Goal: Browse casually

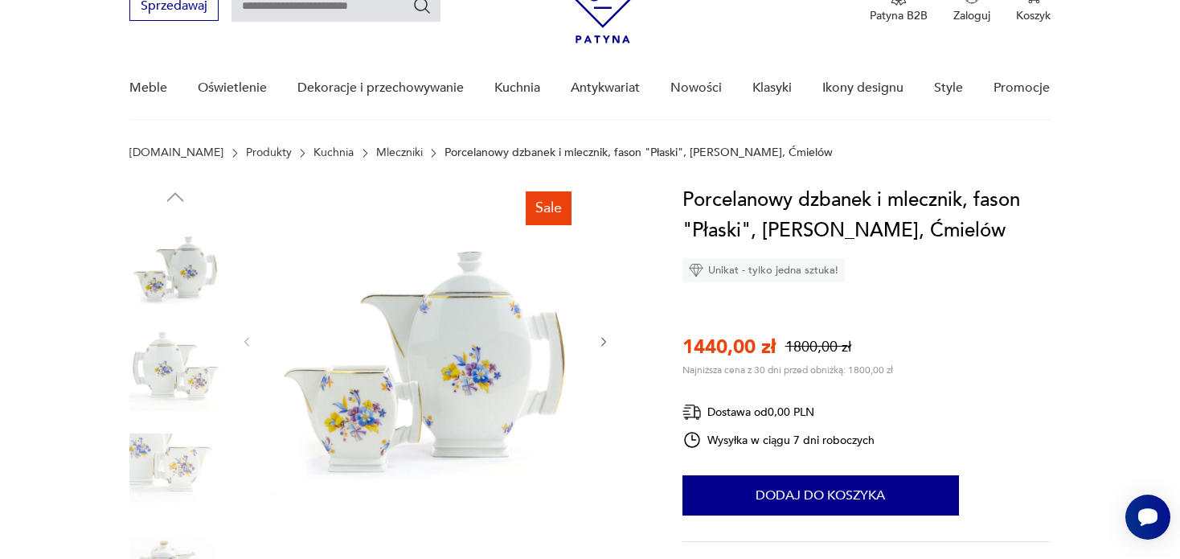
click at [607, 340] on icon "button" at bounding box center [604, 342] width 14 height 14
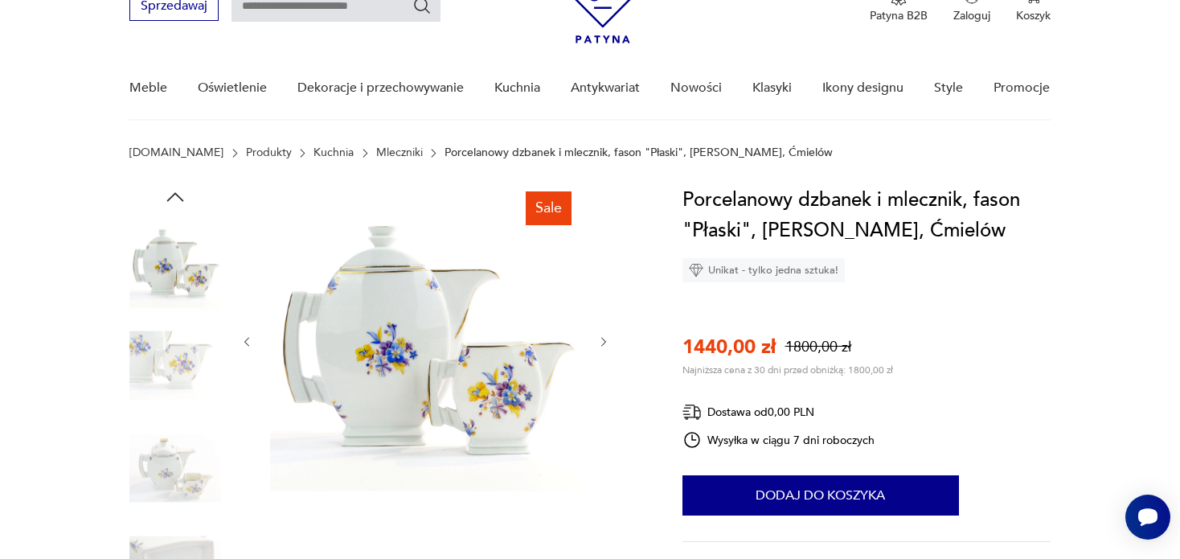
click at [607, 340] on icon "button" at bounding box center [604, 342] width 14 height 14
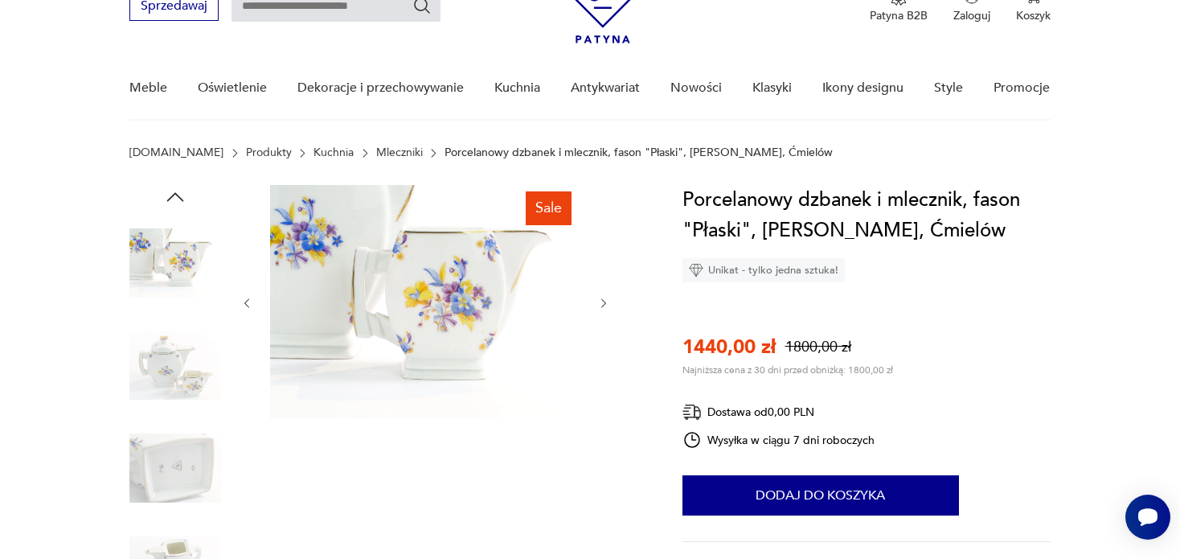
click at [600, 303] on icon "button" at bounding box center [604, 304] width 14 height 14
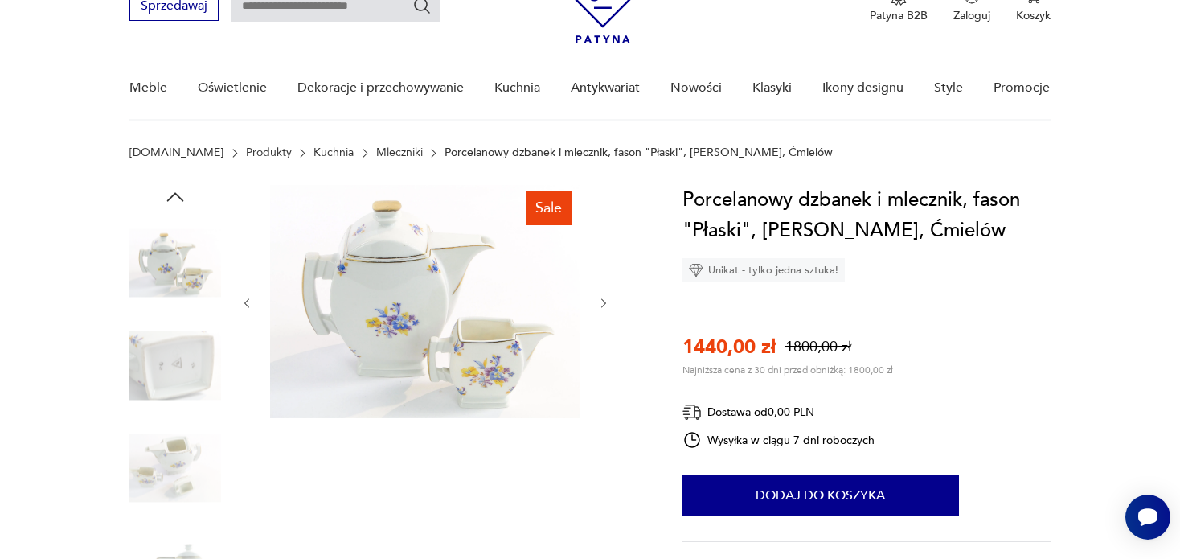
click at [600, 303] on icon "button" at bounding box center [604, 304] width 14 height 14
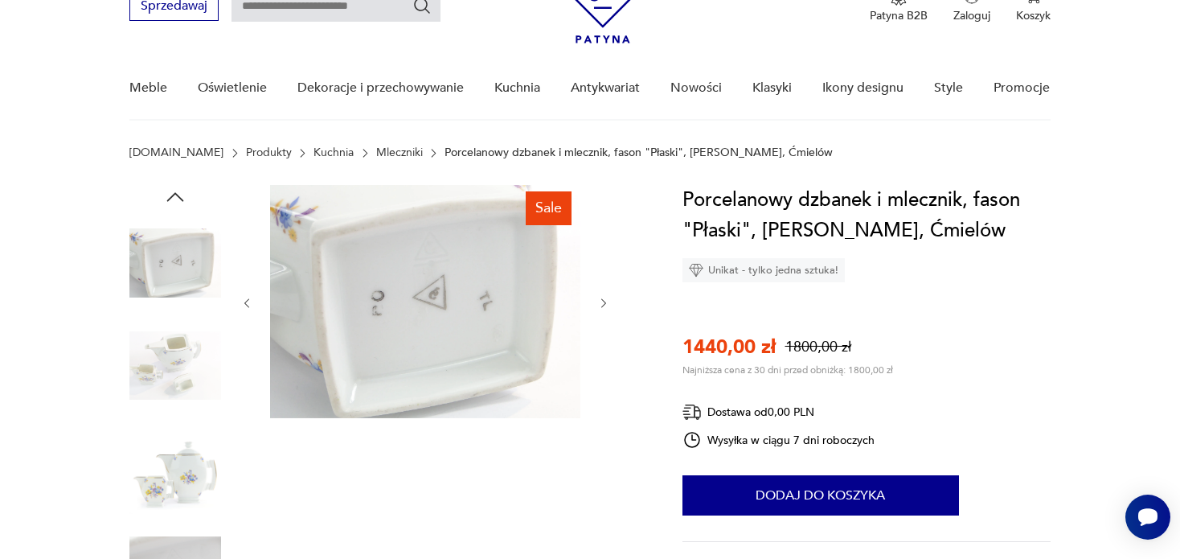
click at [600, 303] on icon "button" at bounding box center [604, 304] width 14 height 14
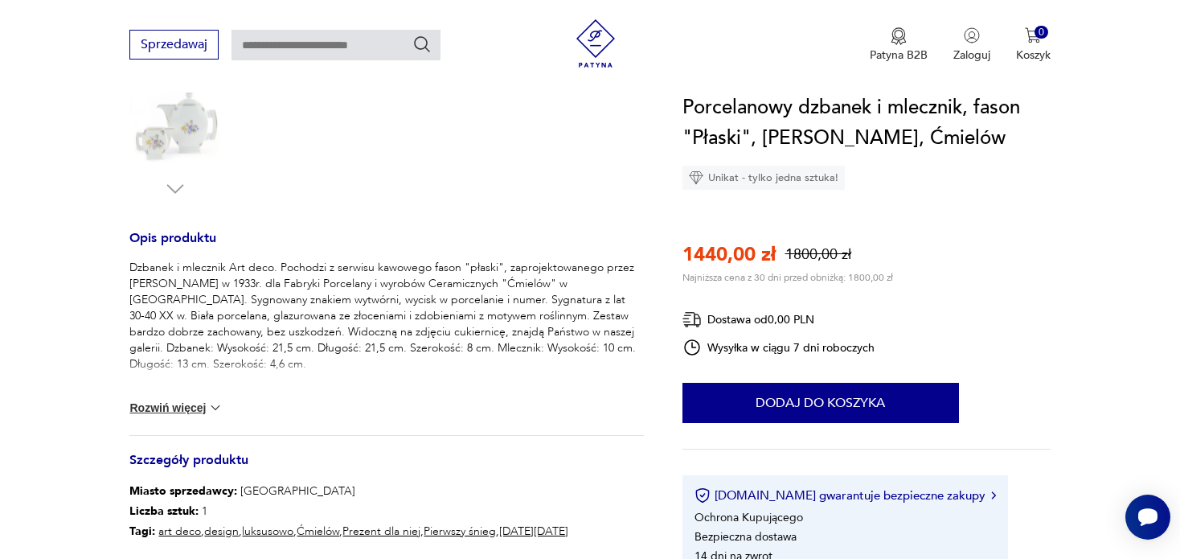
scroll to position [643, 0]
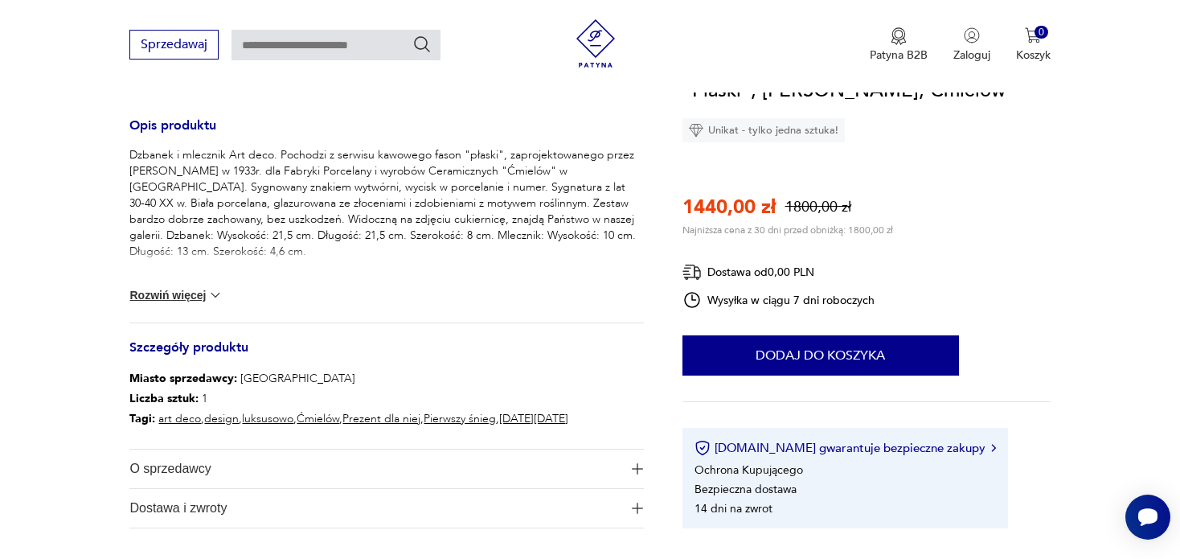
click at [634, 470] on img "button" at bounding box center [637, 468] width 11 height 11
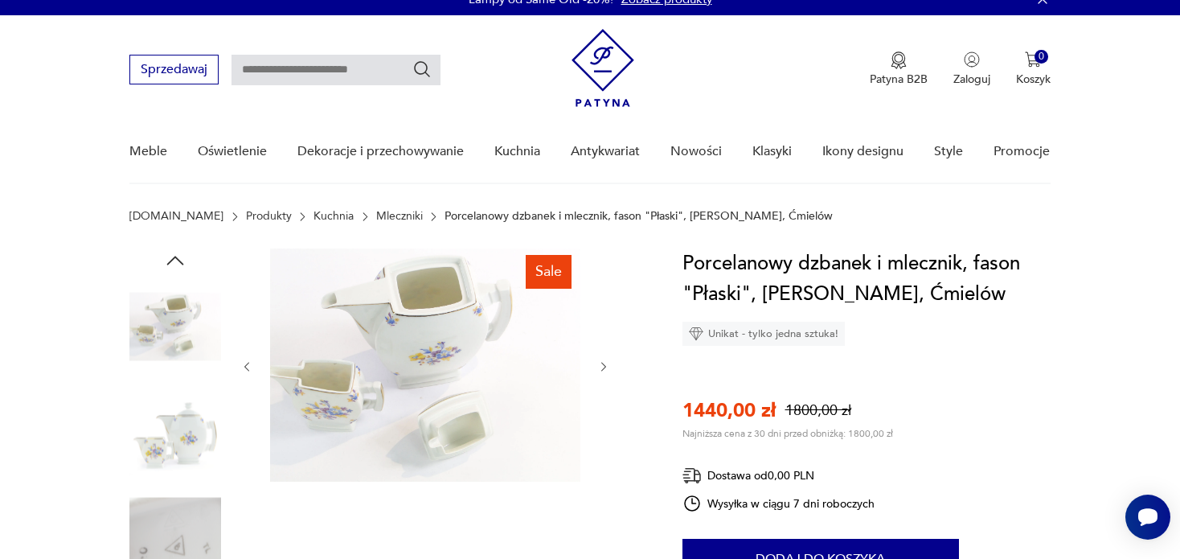
scroll to position [0, 0]
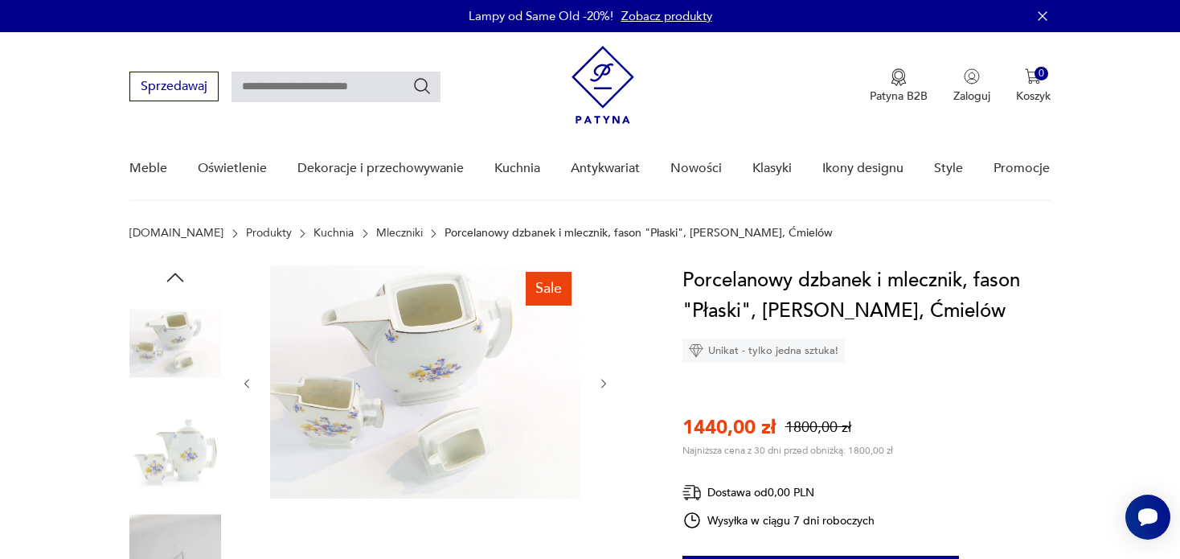
click at [604, 380] on icon "button" at bounding box center [603, 384] width 5 height 10
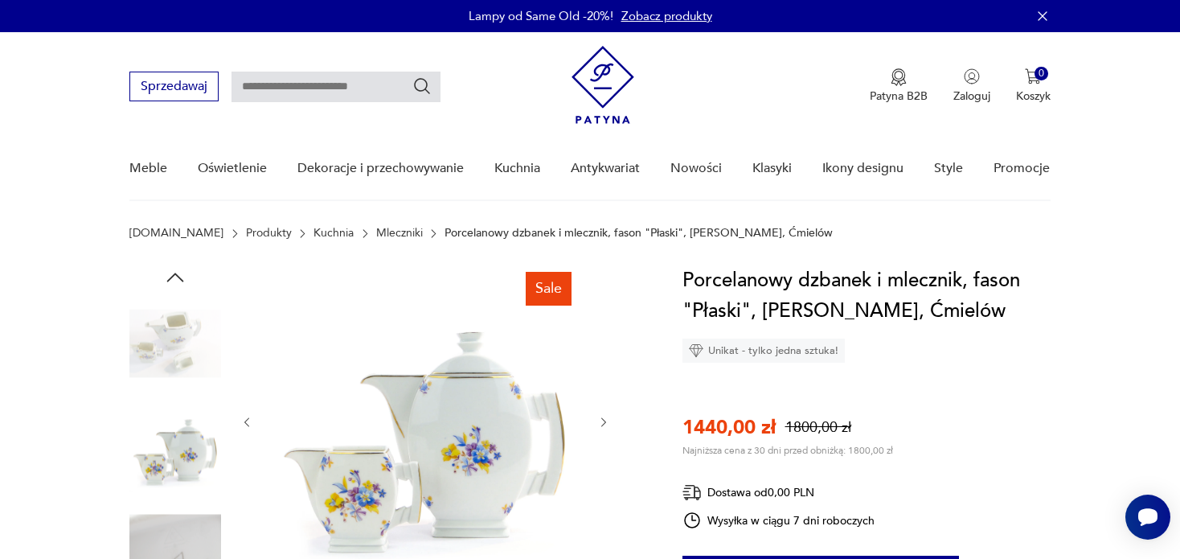
click at [603, 419] on icon "button" at bounding box center [603, 422] width 5 height 10
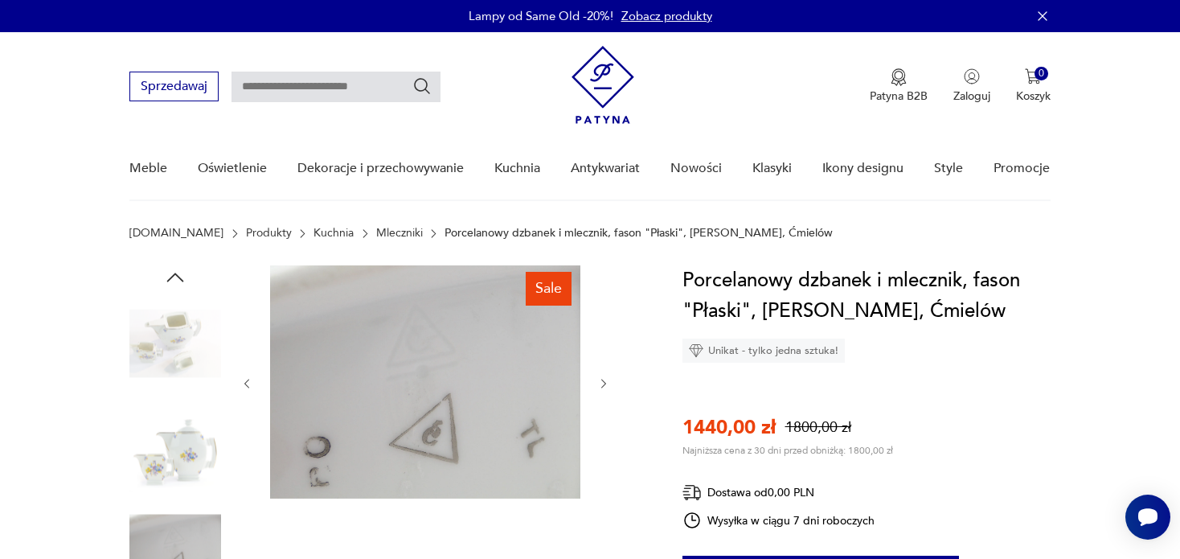
click at [603, 419] on div at bounding box center [425, 383] width 370 height 236
click at [600, 379] on icon "button" at bounding box center [604, 384] width 14 height 14
